Goal: Entertainment & Leisure: Consume media (video, audio)

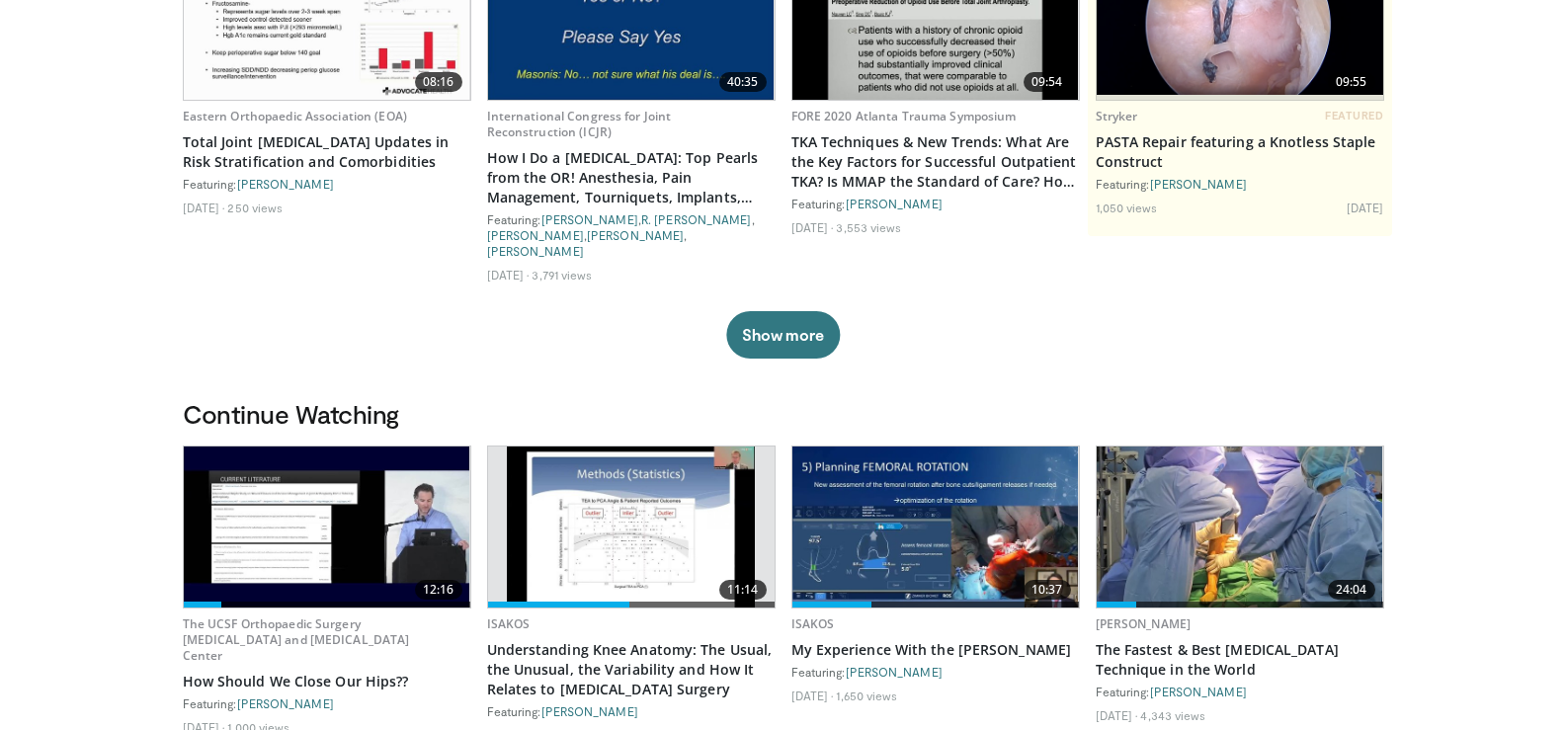
scroll to position [296, 0]
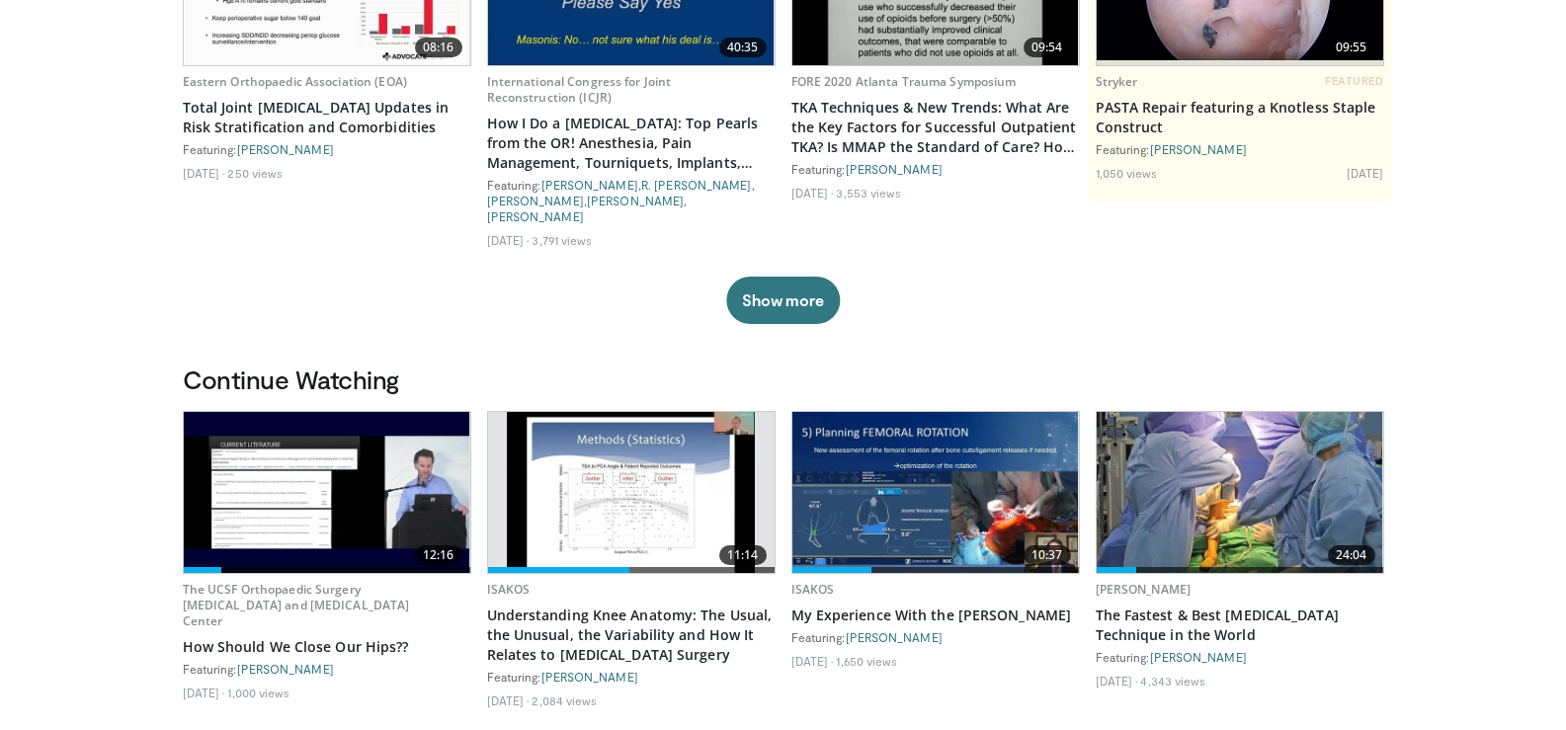
click at [356, 470] on img at bounding box center [327, 492] width 286 height 161
click at [356, 467] on img at bounding box center [327, 492] width 286 height 161
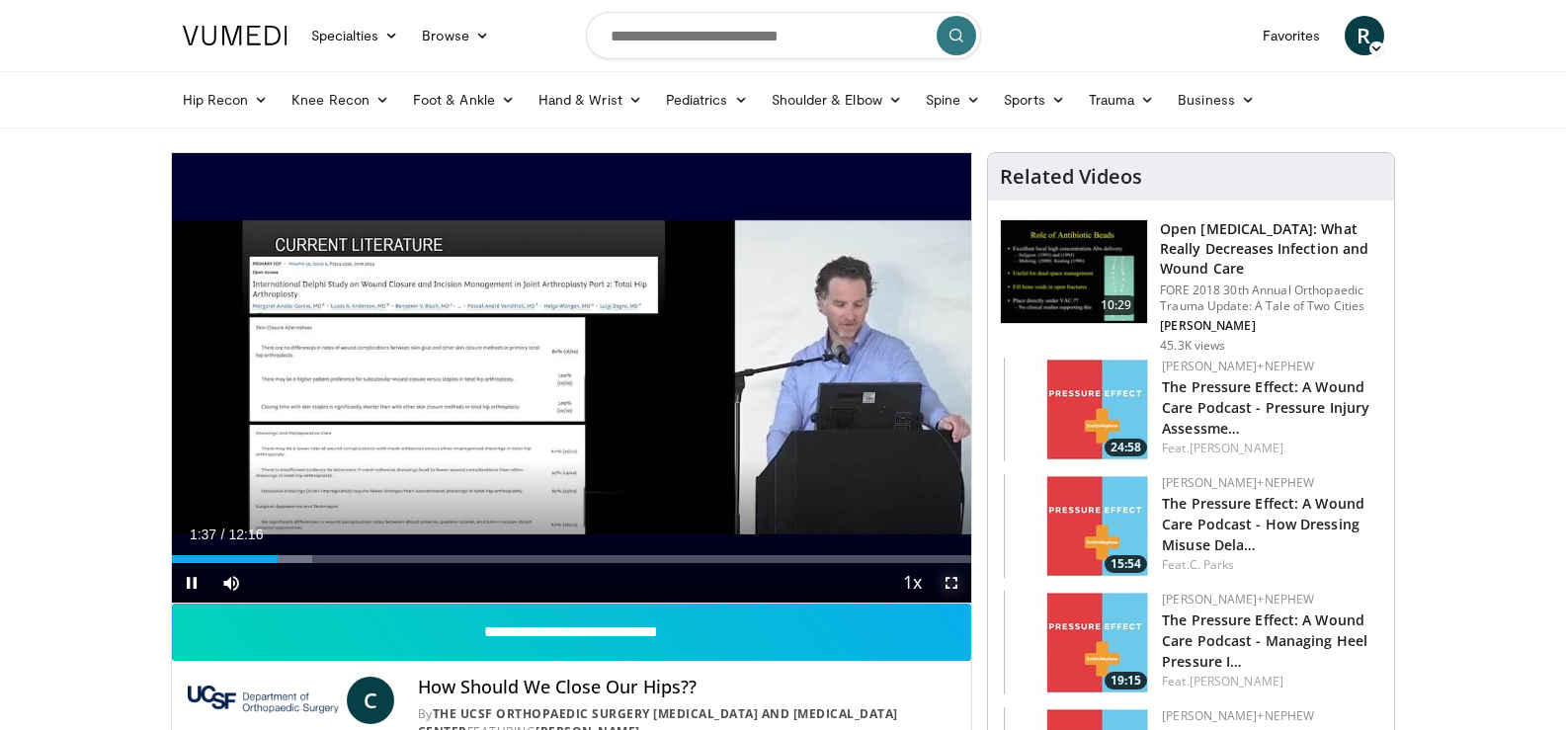
click at [949, 579] on span "Video Player" at bounding box center [951, 583] width 40 height 40
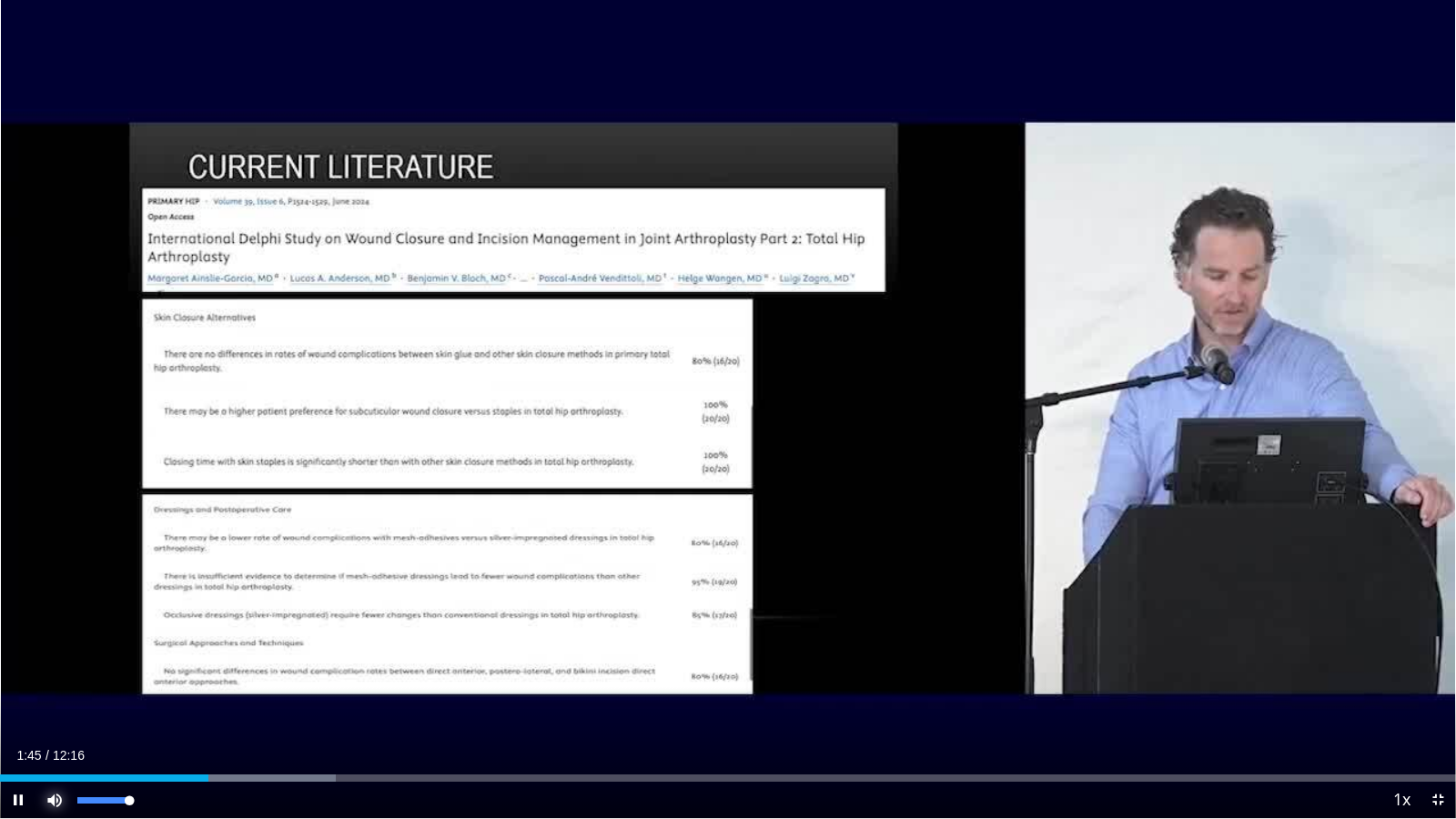
click at [53, 672] on span "Video Player" at bounding box center [55, 800] width 37 height 37
click at [53, 672] on video-js "**********" at bounding box center [728, 409] width 1456 height 819
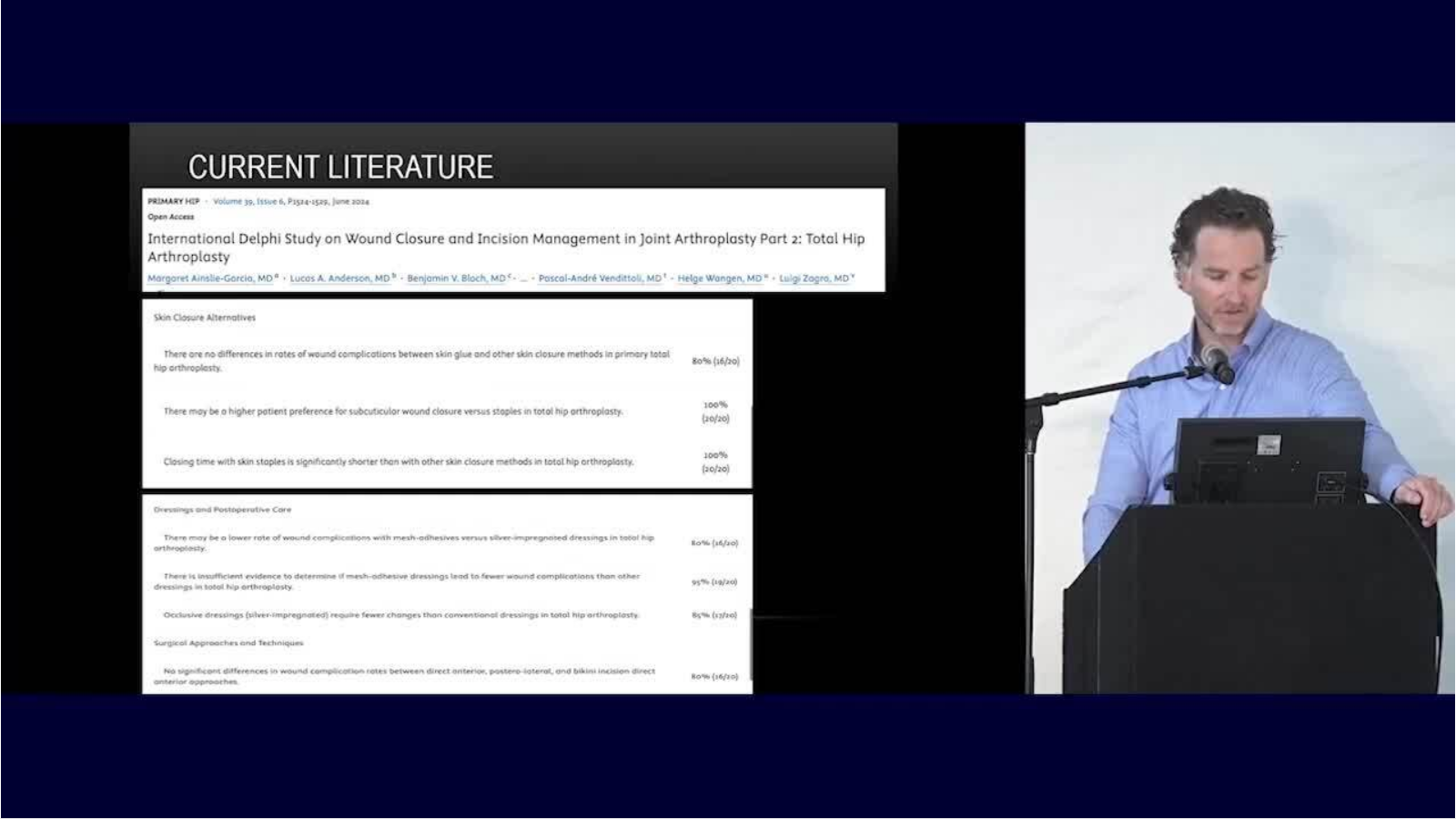
click at [53, 672] on div "10 seconds Tap to unmute" at bounding box center [728, 409] width 1456 height 818
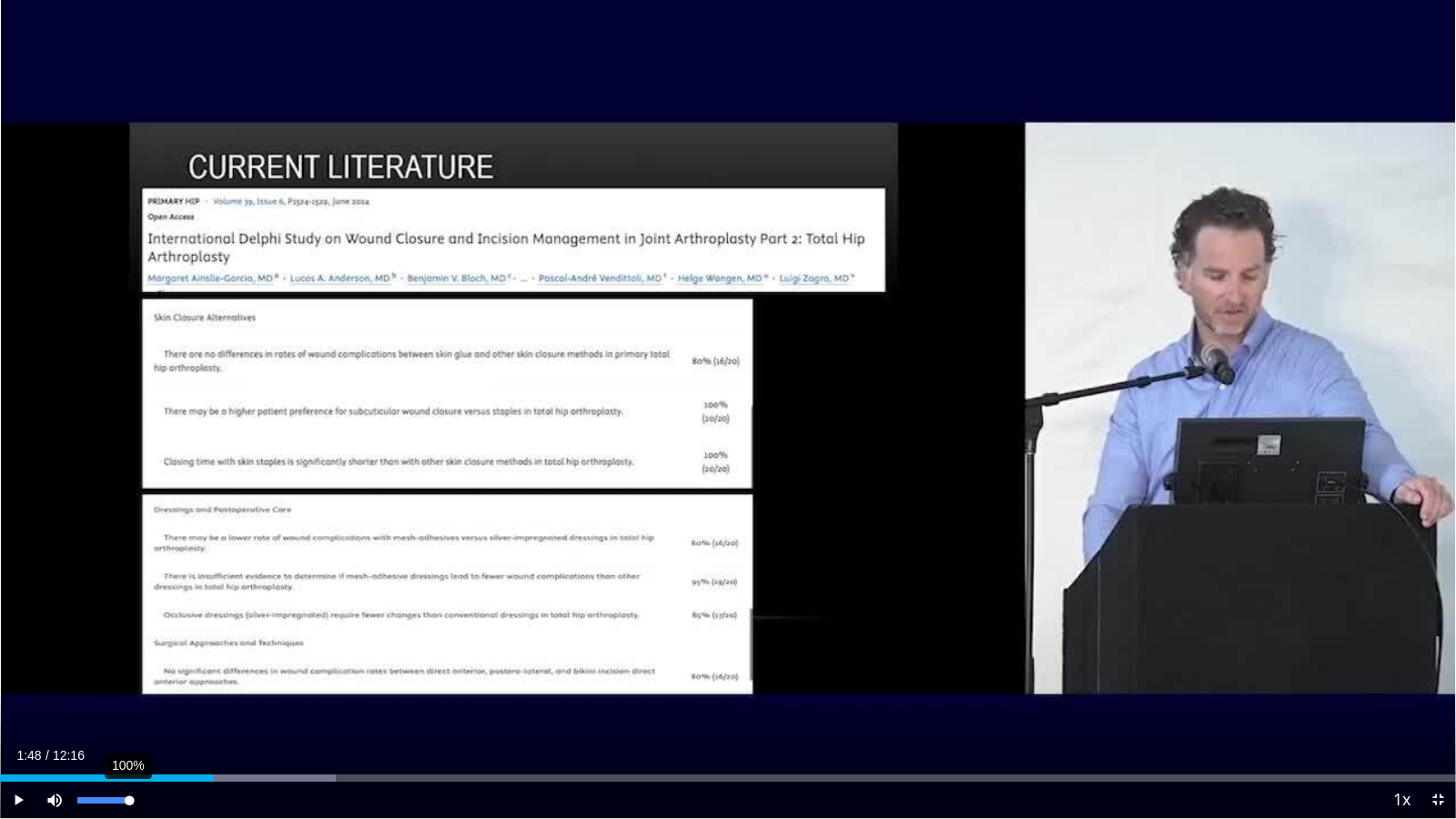
drag, startPoint x: 74, startPoint y: 799, endPoint x: 135, endPoint y: 799, distance: 61.0
click at [129, 672] on div "Volume Level" at bounding box center [103, 800] width 52 height 6
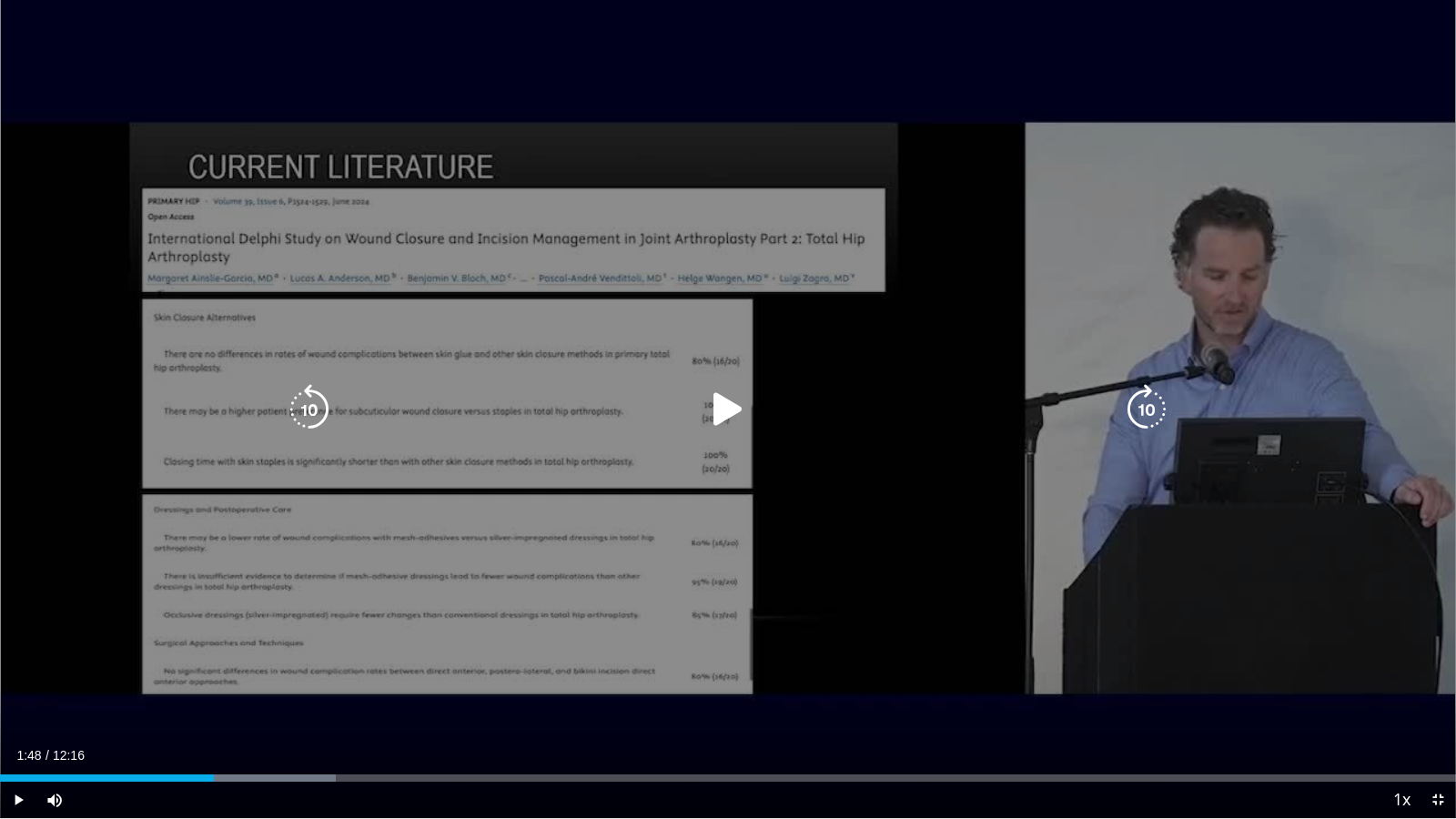
click at [719, 404] on icon "Video Player" at bounding box center [728, 409] width 51 height 51
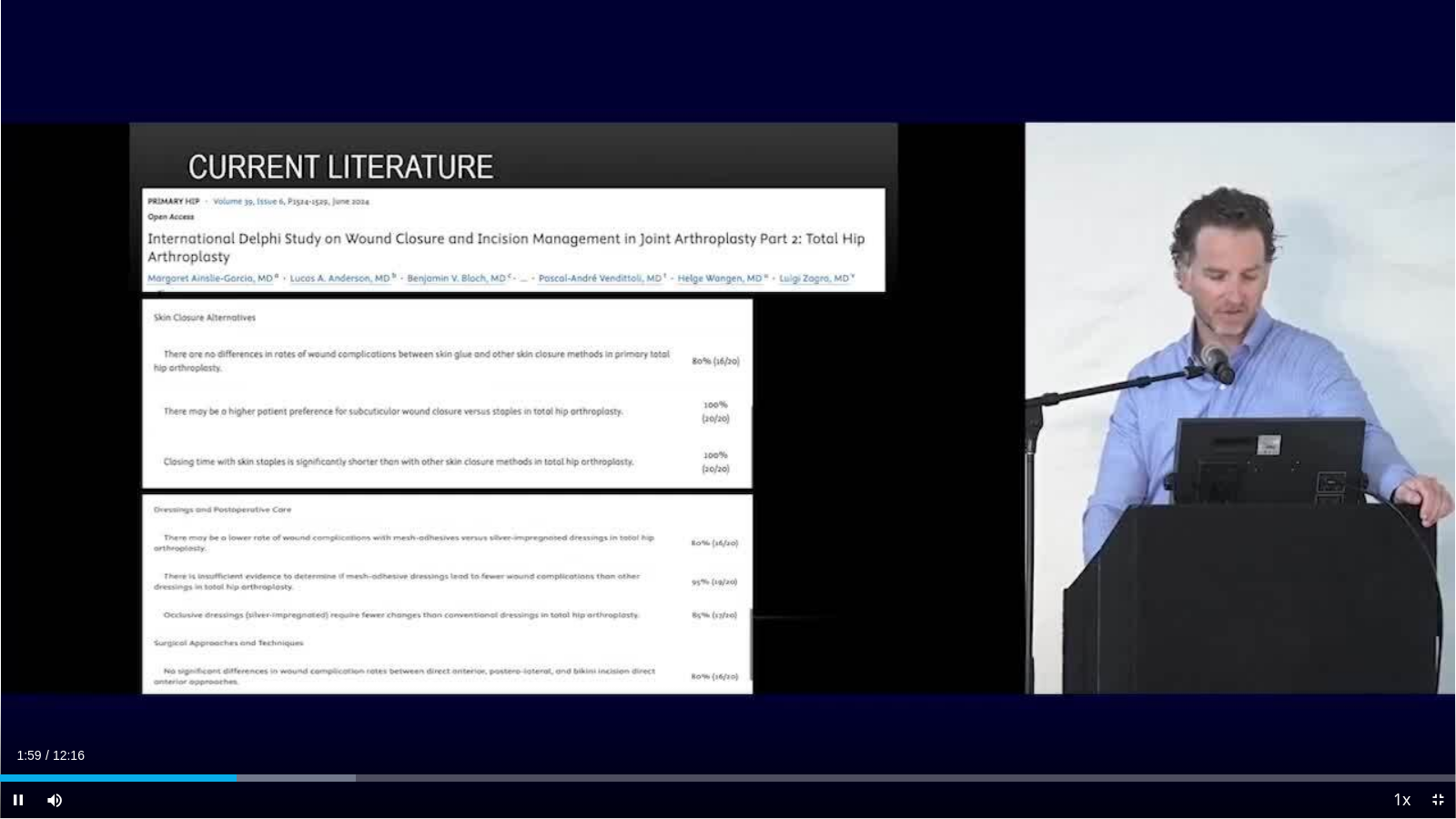
click at [1437, 672] on video-js "**********" at bounding box center [728, 409] width 1456 height 819
click at [1442, 672] on span "Video Player" at bounding box center [1438, 800] width 37 height 37
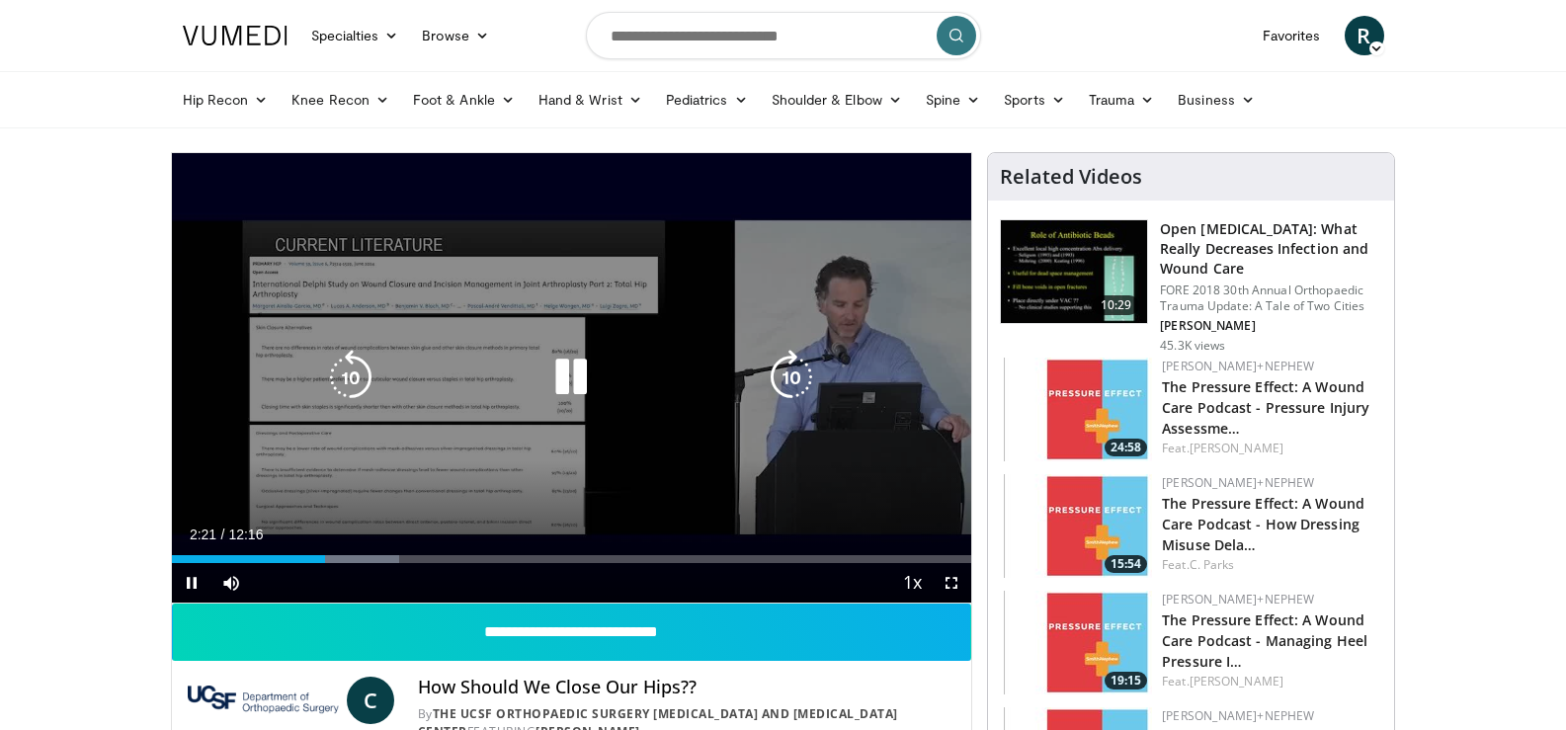
click at [734, 508] on div "10 seconds Tap to unmute" at bounding box center [572, 377] width 800 height 449
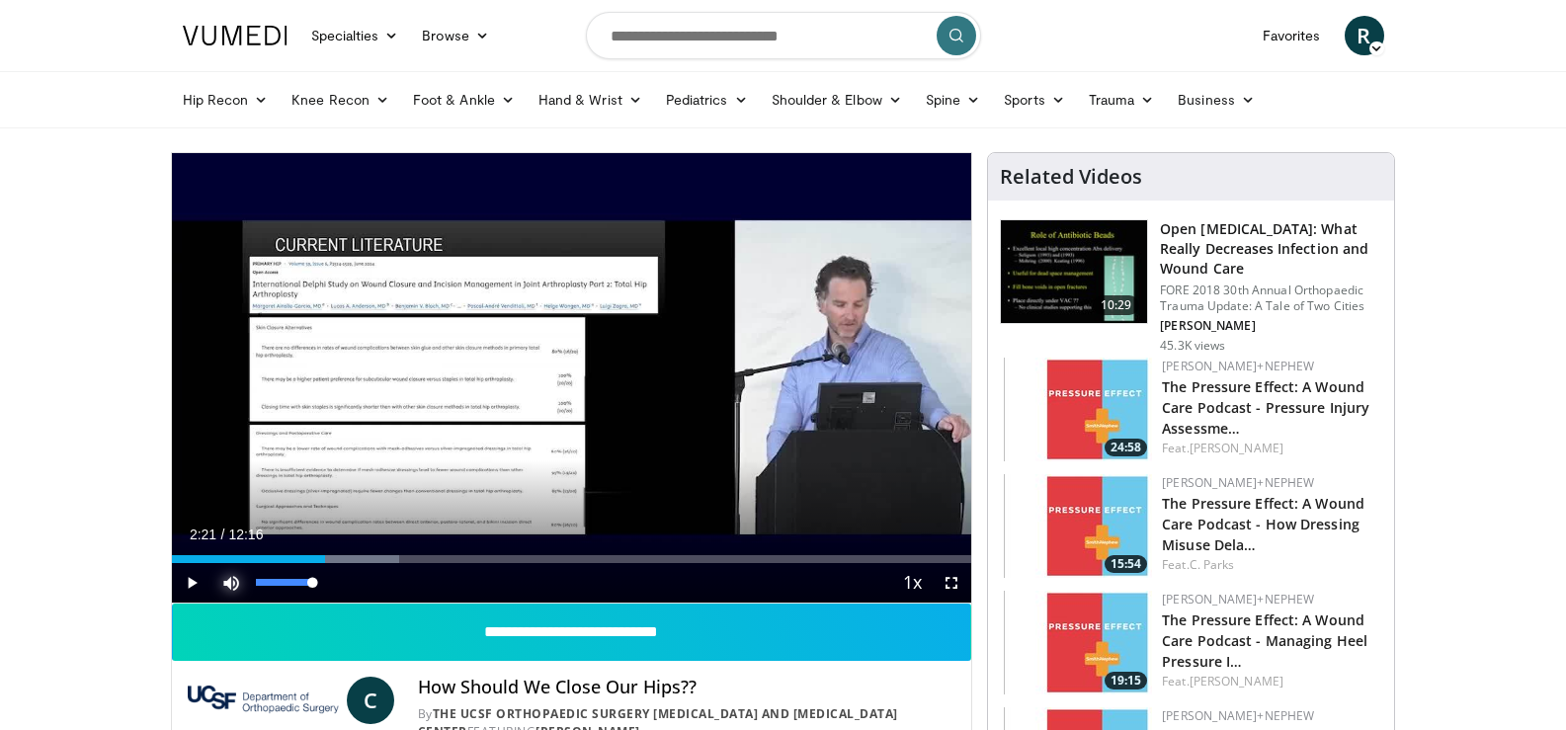
click at [224, 583] on span "Video Player" at bounding box center [231, 583] width 40 height 40
click at [239, 583] on span "Video Player" at bounding box center [231, 583] width 40 height 40
click at [955, 579] on span "Video Player" at bounding box center [951, 583] width 40 height 40
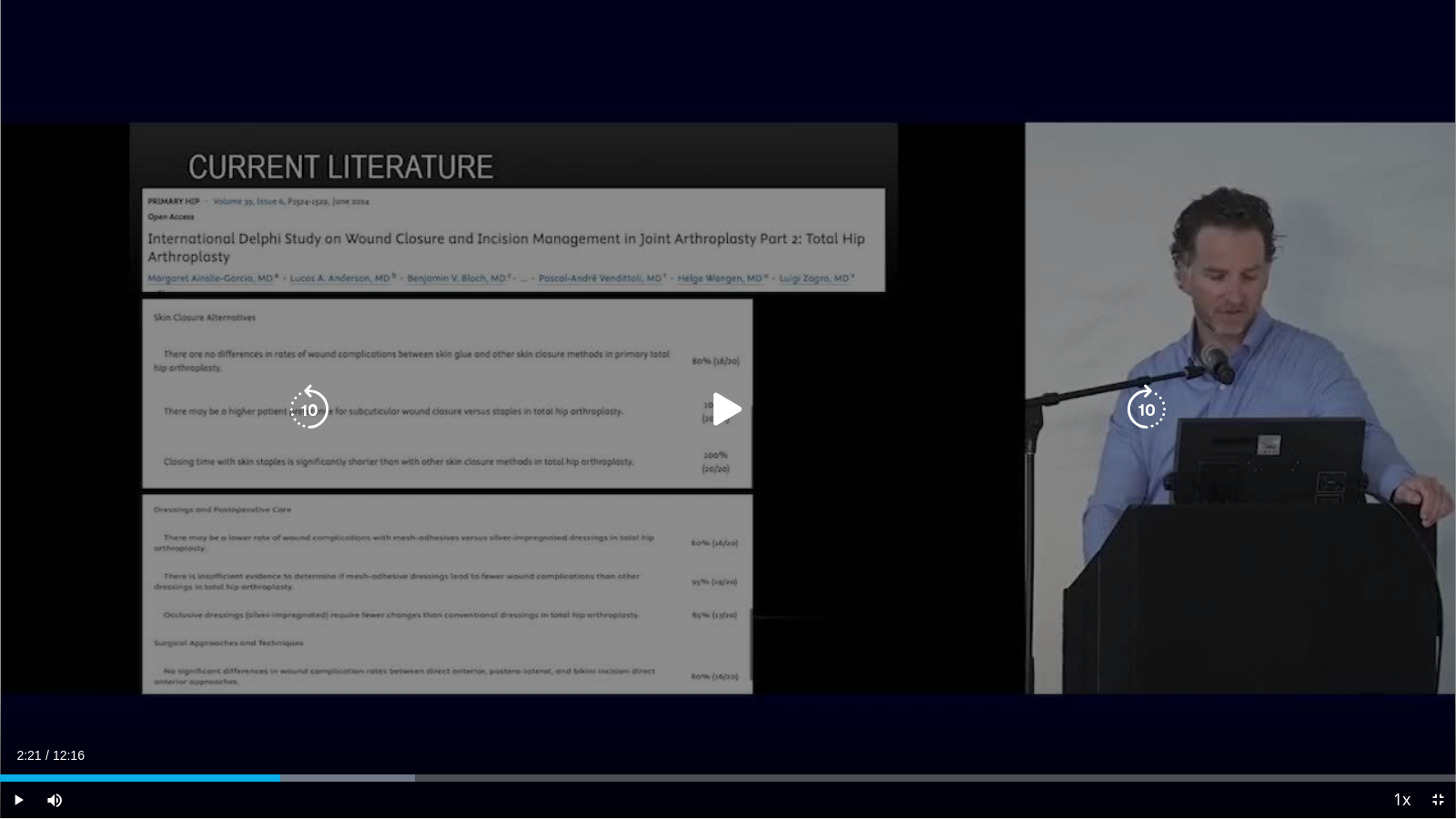
click at [732, 402] on icon "Video Player" at bounding box center [728, 409] width 51 height 51
drag, startPoint x: 512, startPoint y: 782, endPoint x: 18, endPoint y: 765, distance: 494.3
click at [18, 672] on div "Current Time 3:23 / Duration 12:16 Pause Skip Backward Skip Forward Mute 100% L…" at bounding box center [728, 800] width 1456 height 37
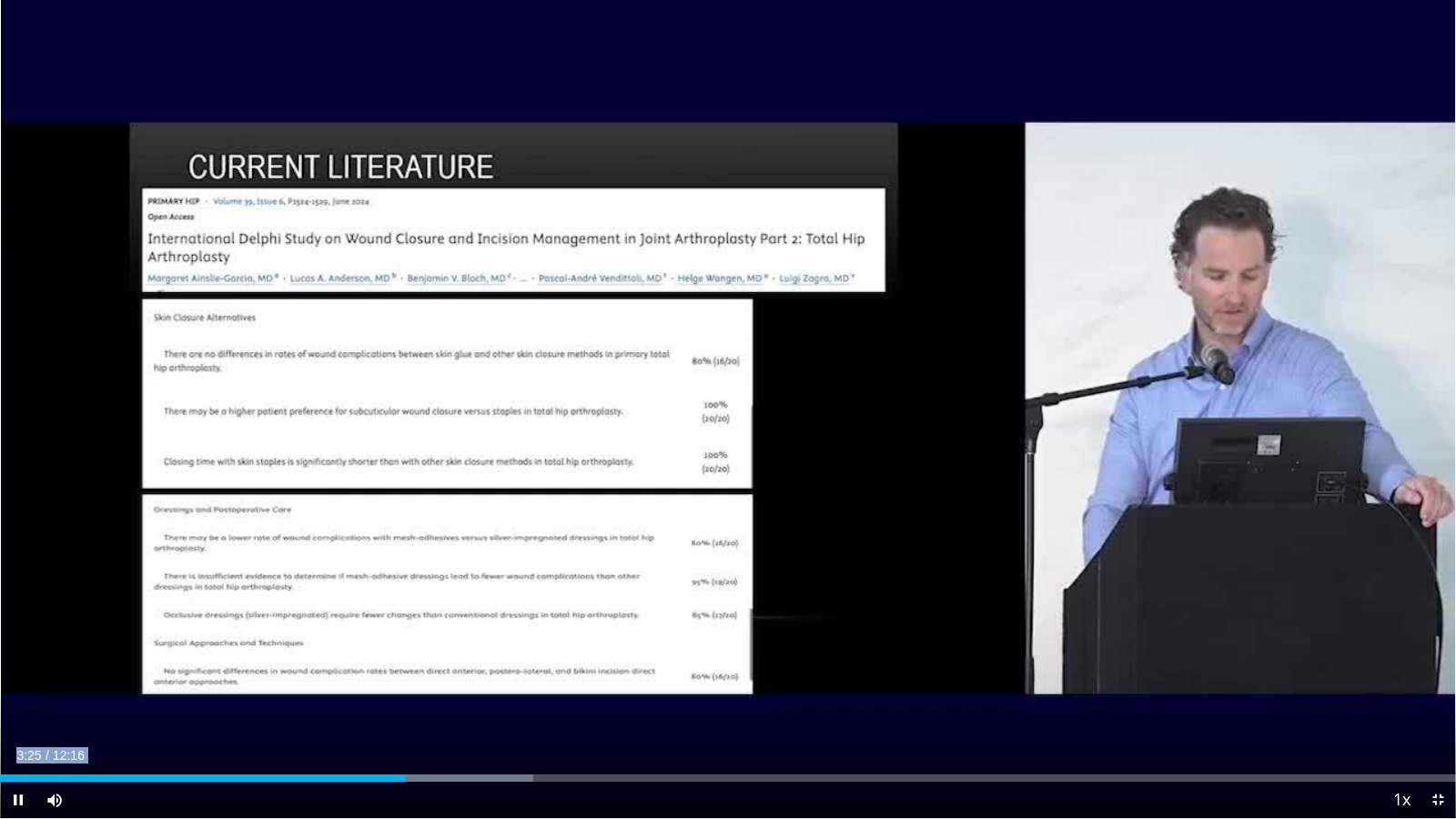
click at [19, 672] on span "Video Player" at bounding box center [18, 800] width 37 height 37
drag, startPoint x: 409, startPoint y: 776, endPoint x: 122, endPoint y: 752, distance: 288.0
click at [122, 672] on div "Current Time 2:56 / Duration 12:16 Play Skip Backward Skip Forward Mute 68% Loa…" at bounding box center [728, 800] width 1456 height 37
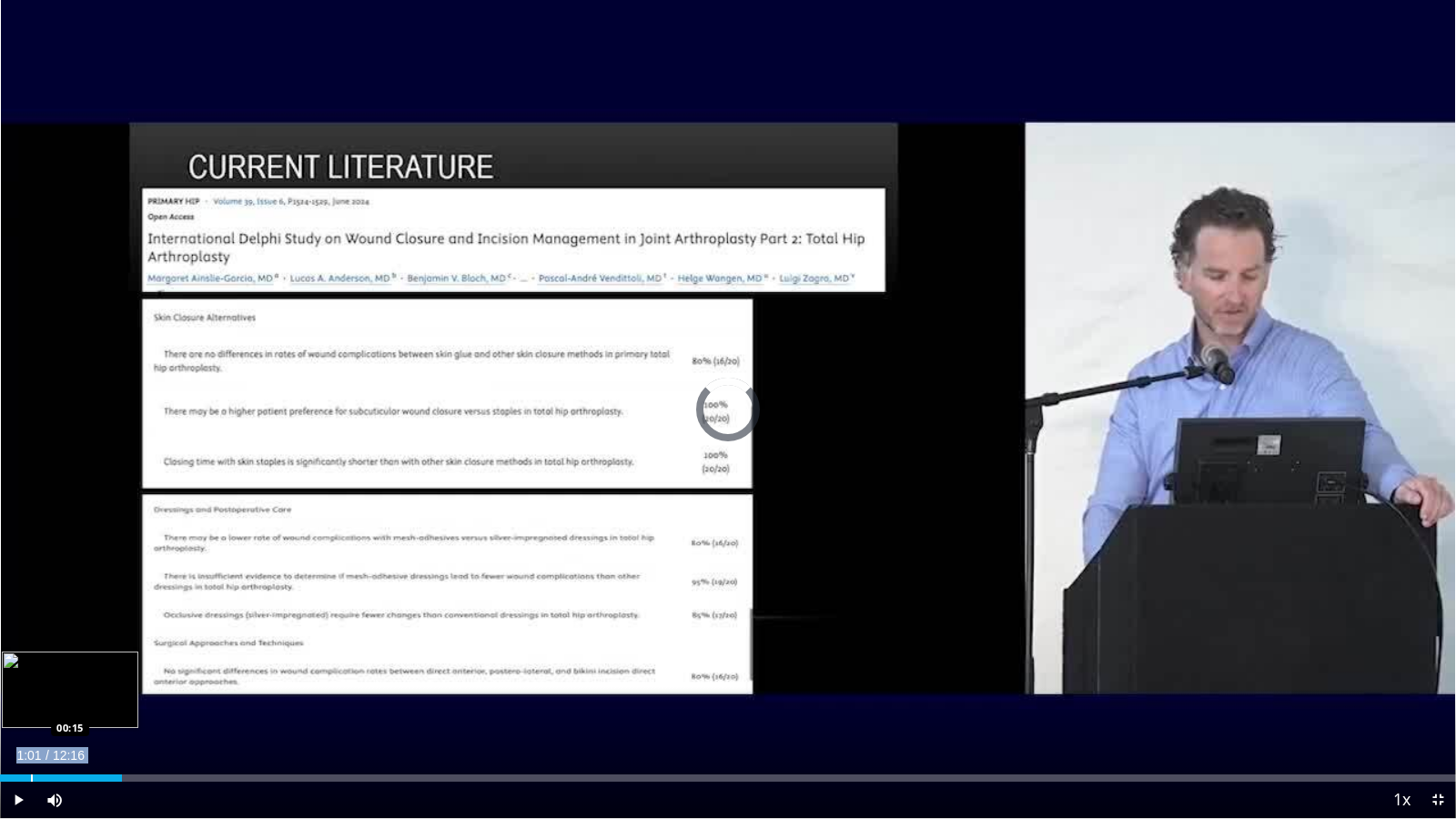
drag, startPoint x: 113, startPoint y: 777, endPoint x: 38, endPoint y: 772, distance: 75.2
click at [29, 672] on div "Loaded : 0.00% 00:16 00:15" at bounding box center [728, 778] width 1456 height 7
drag, startPoint x: 24, startPoint y: 779, endPoint x: 0, endPoint y: 779, distance: 24.0
click at [1, 672] on div "00:00" at bounding box center [1, 778] width 2 height 7
click at [1440, 672] on span "Video Player" at bounding box center [1438, 800] width 37 height 37
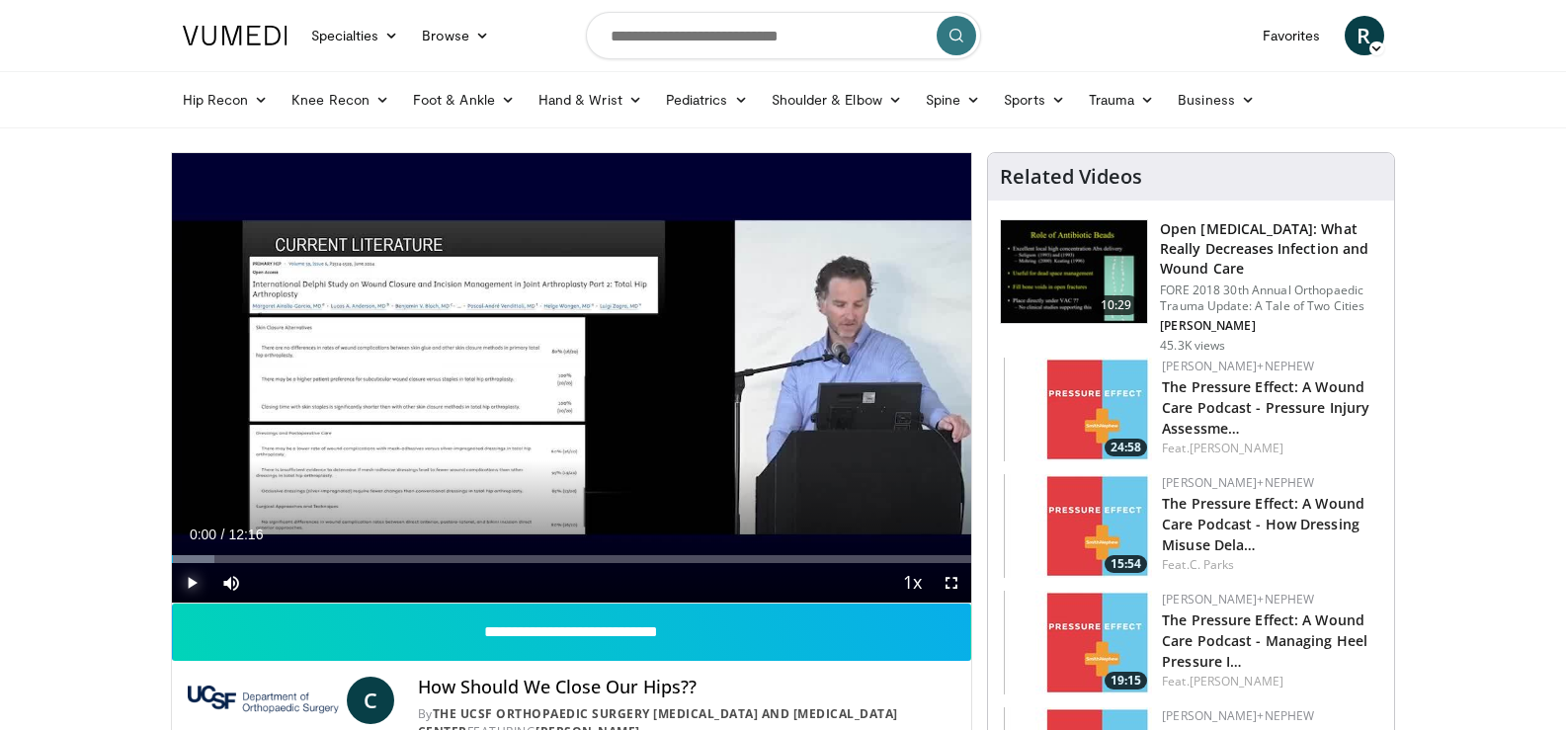
click at [194, 581] on span "Video Player" at bounding box center [192, 583] width 40 height 40
click at [239, 581] on video-js "**********" at bounding box center [572, 378] width 800 height 450
click at [237, 581] on span "Video Player" at bounding box center [231, 583] width 40 height 40
drag, startPoint x: 259, startPoint y: 579, endPoint x: 311, endPoint y: 585, distance: 52.7
click at [311, 585] on div "Volume Level" at bounding box center [283, 582] width 55 height 7
